Goal: Transaction & Acquisition: Donate

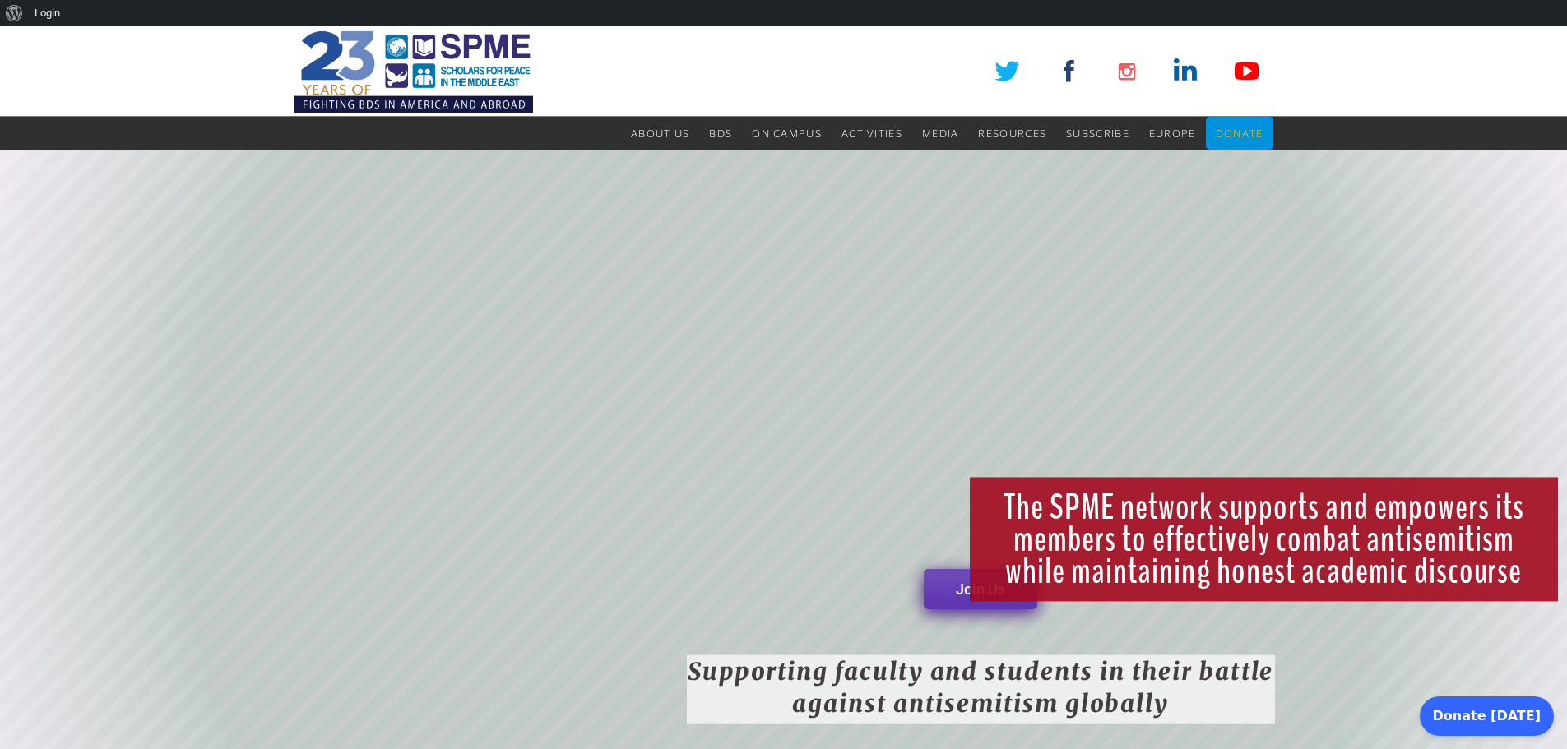
click at [1239, 139] on span "Donate" at bounding box center [1240, 133] width 48 height 15
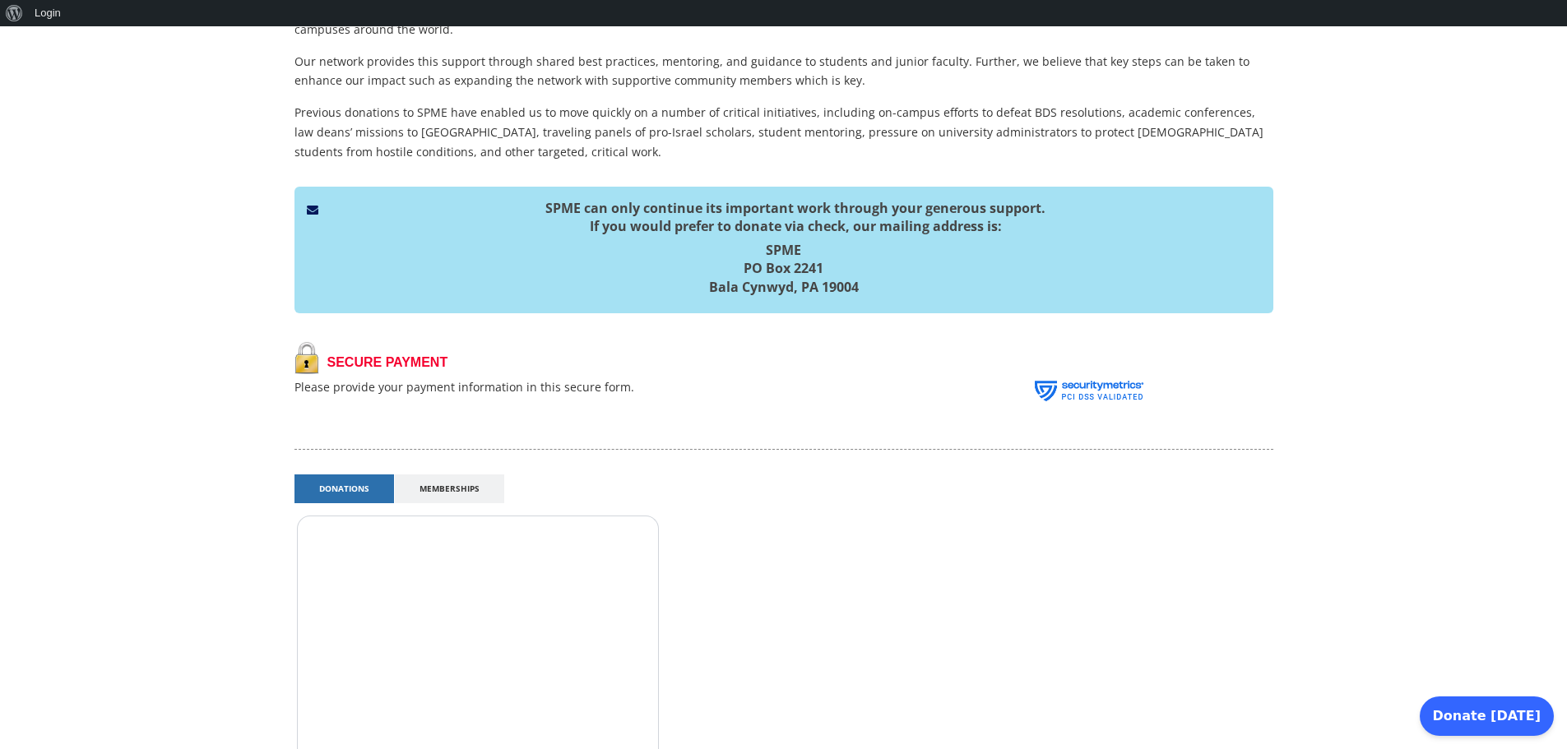
scroll to position [222, 0]
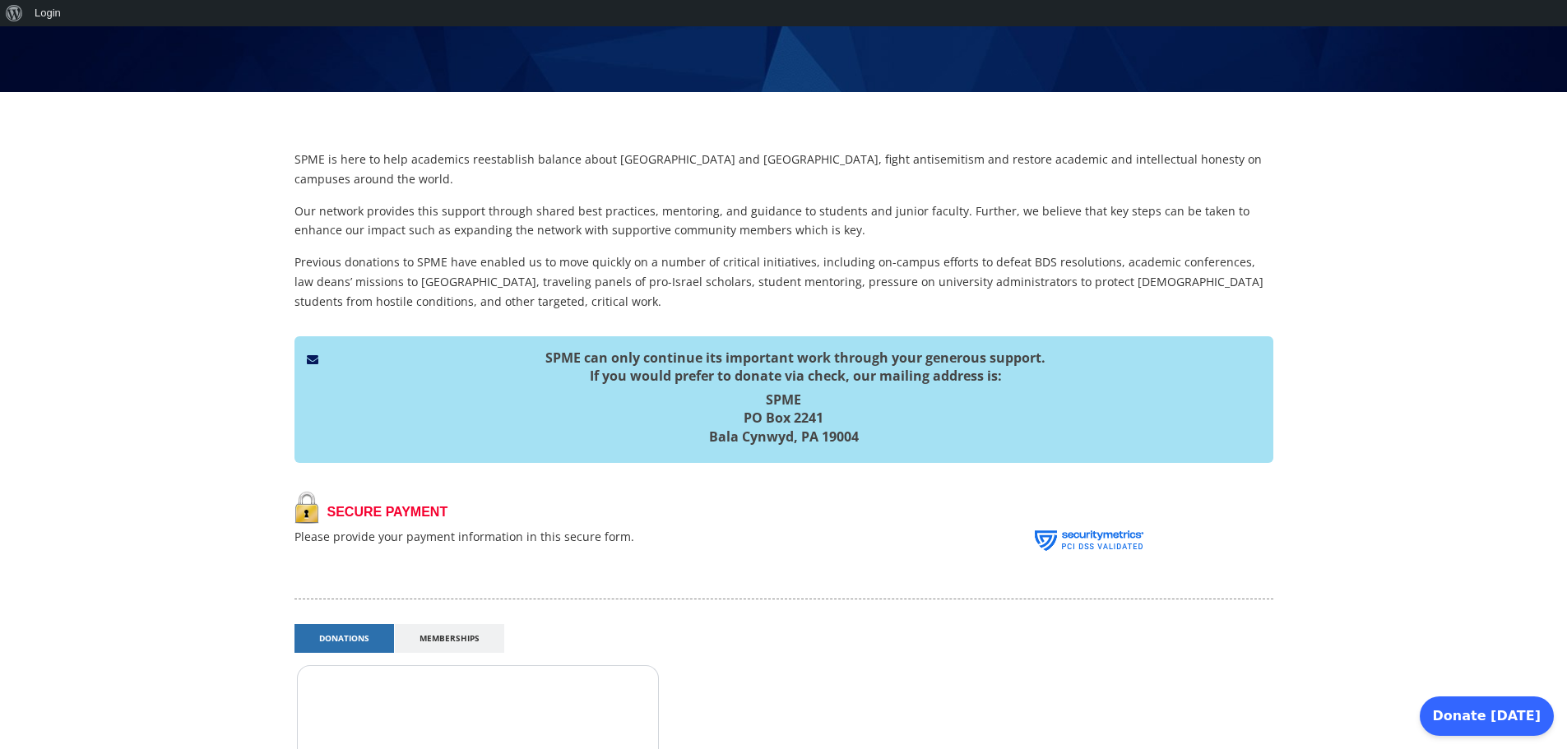
drag, startPoint x: 862, startPoint y: 416, endPoint x: 739, endPoint y: 403, distance: 124.1
click at [739, 403] on h5 "SPME [STREET_ADDRESS]" at bounding box center [784, 418] width 954 height 55
copy h5 "[STREET_ADDRESS]"
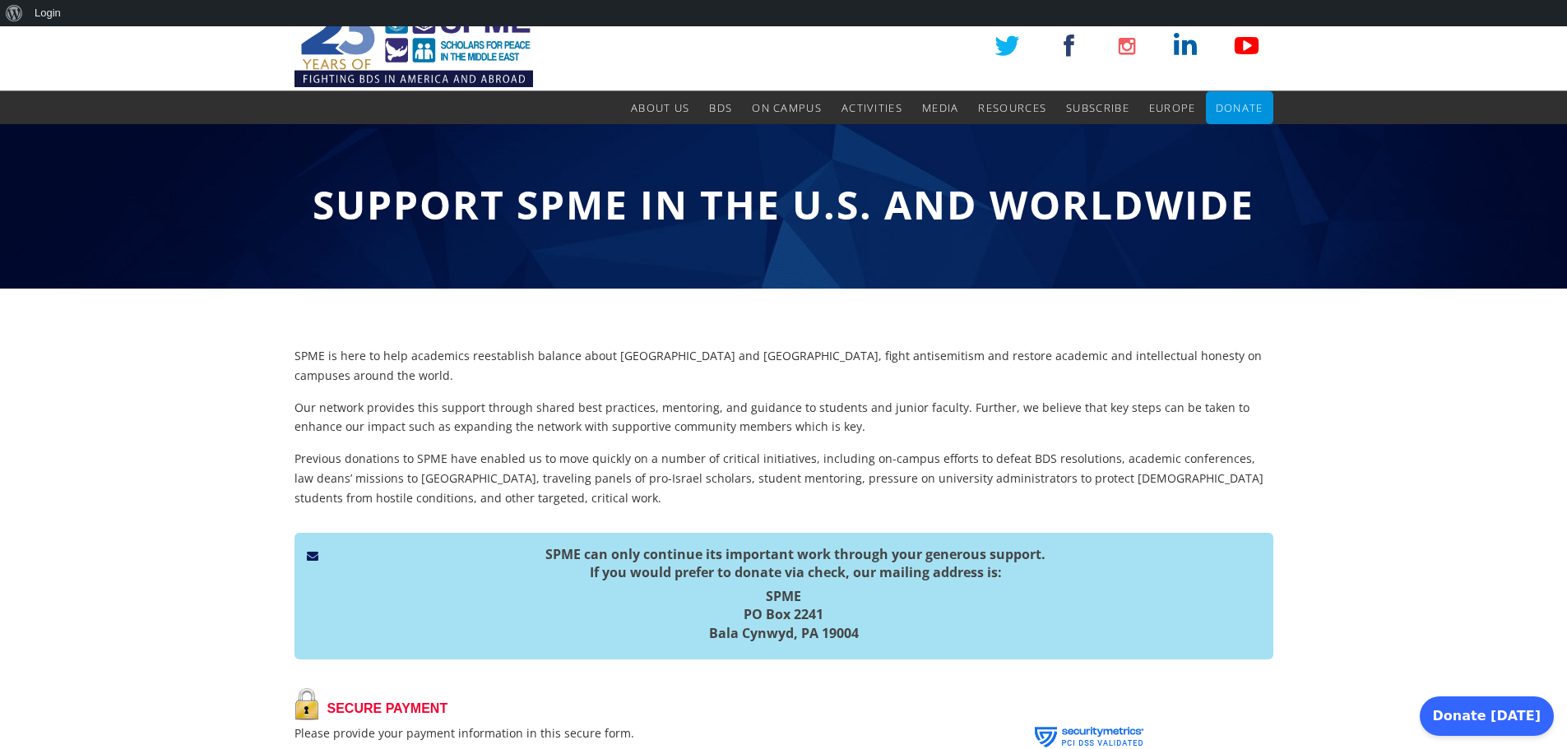
scroll to position [0, 0]
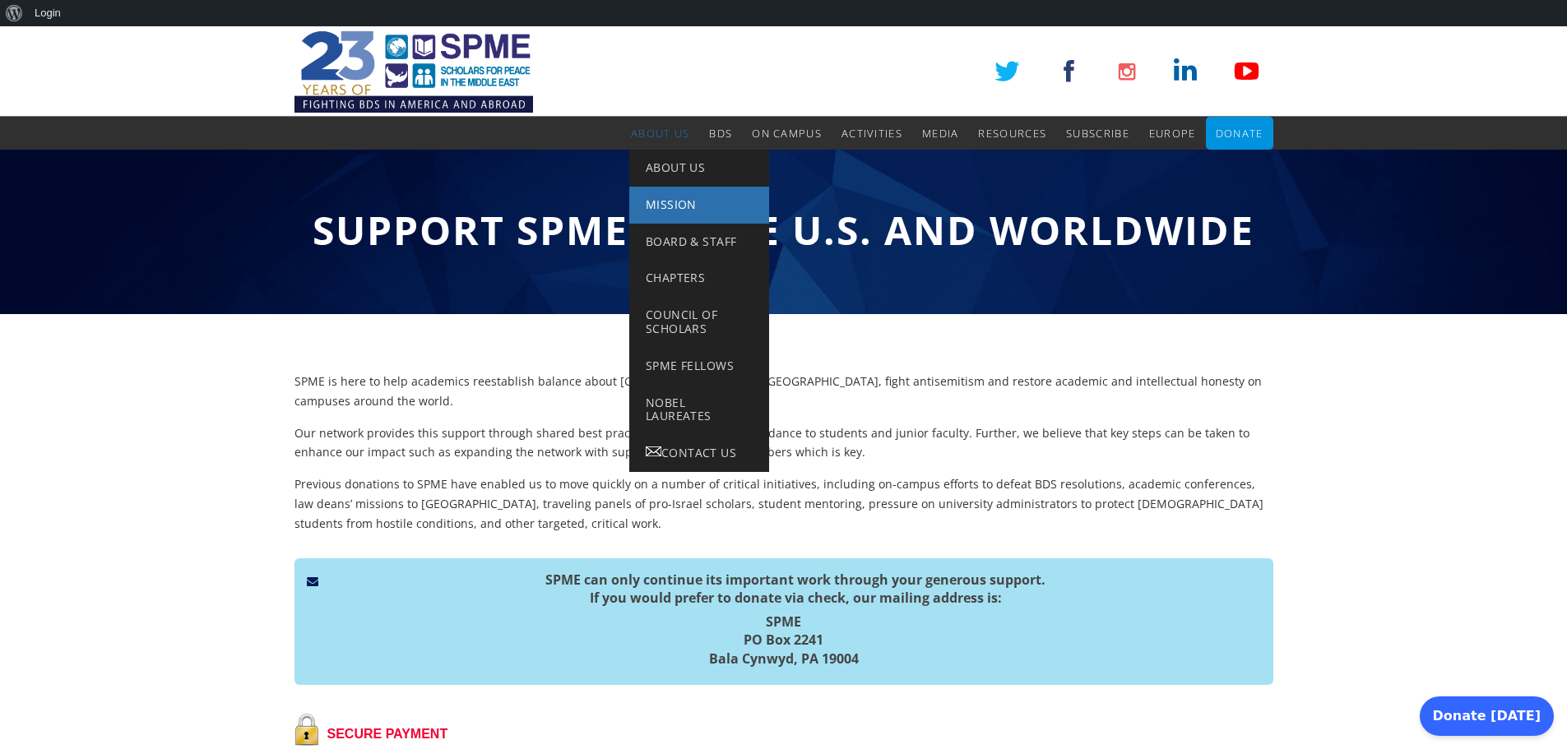
click at [672, 197] on span "Mission" at bounding box center [671, 205] width 51 height 16
